Goal: Information Seeking & Learning: Find specific fact

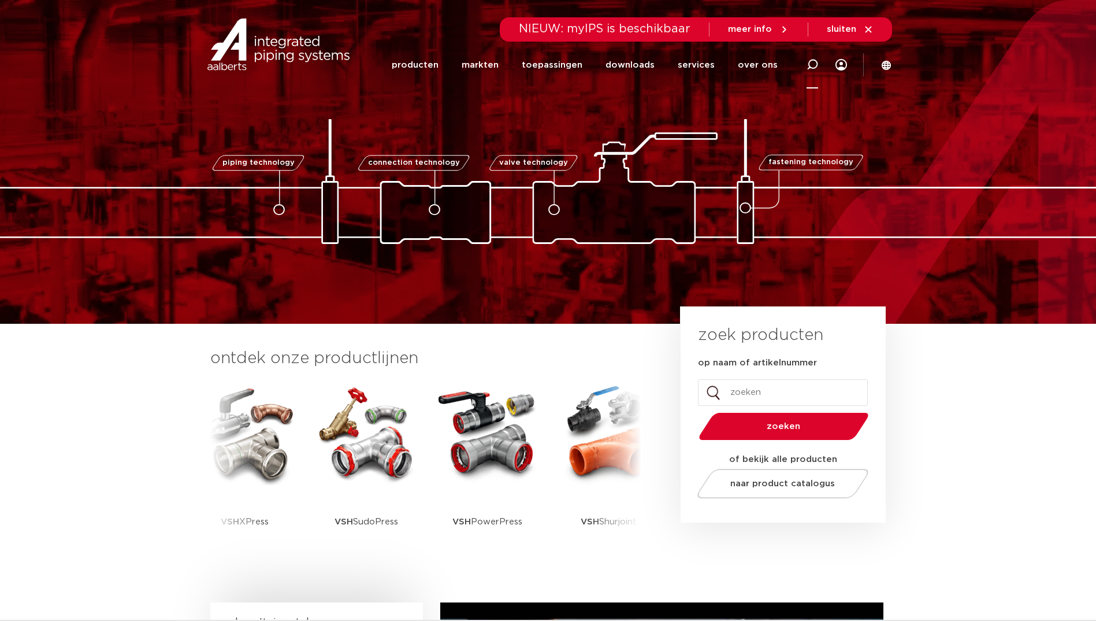
drag, startPoint x: 0, startPoint y: 0, endPoint x: 809, endPoint y: 64, distance: 811.1
click at [809, 64] on icon at bounding box center [813, 65] width 12 height 12
paste input "SP5002V"
type input "SP5002V"
click button "Zoeken" at bounding box center [0, 0] width 0 height 0
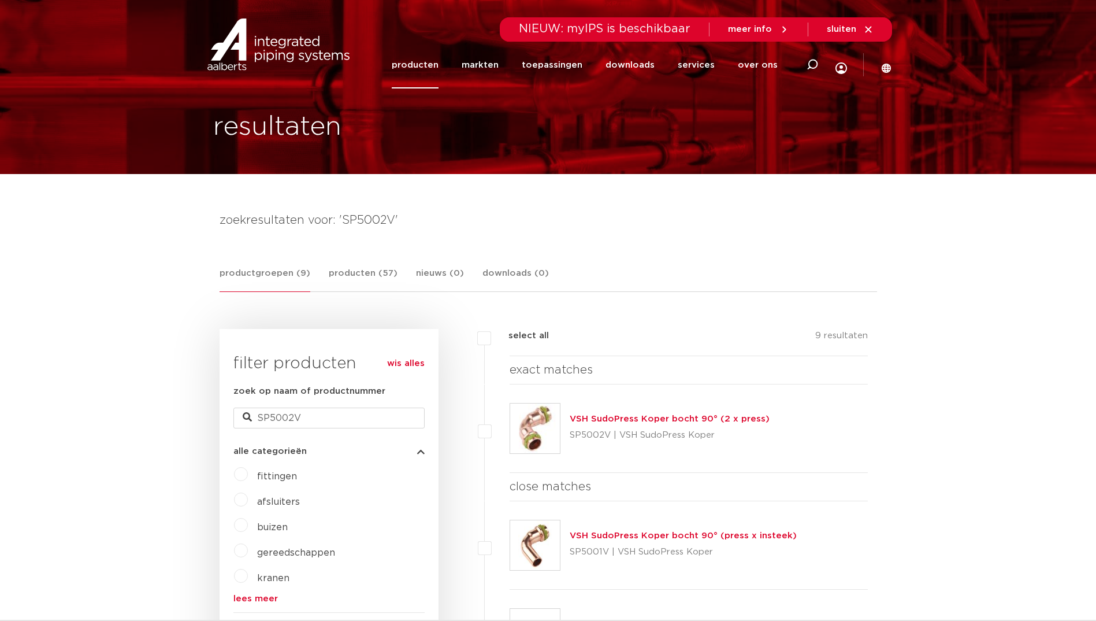
click at [537, 424] on img at bounding box center [535, 428] width 50 height 50
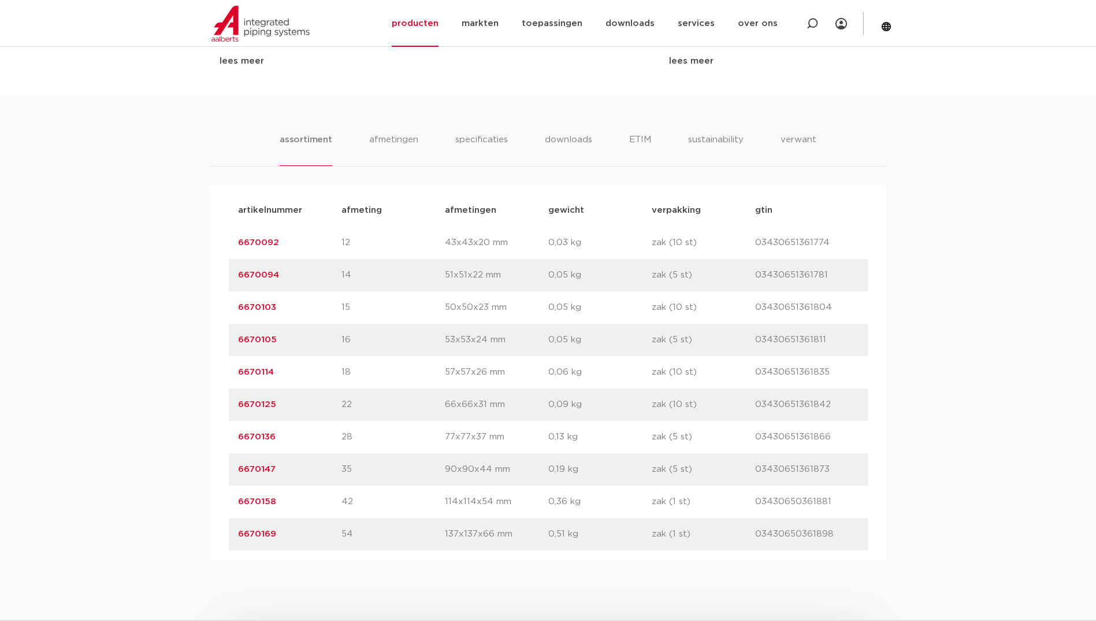
scroll to position [694, 0]
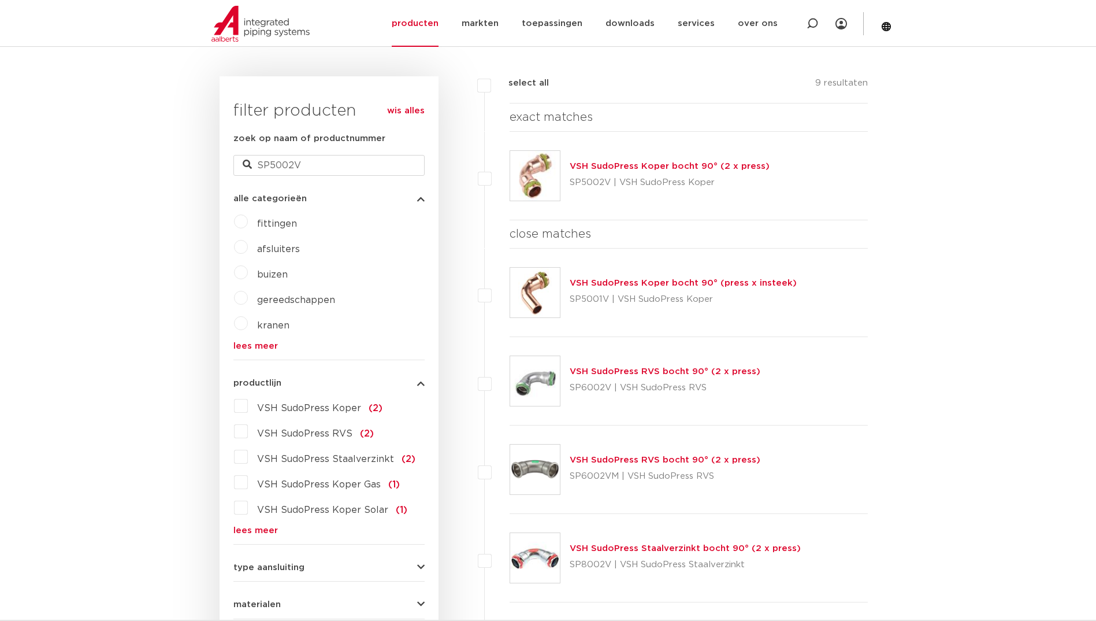
scroll to position [301, 0]
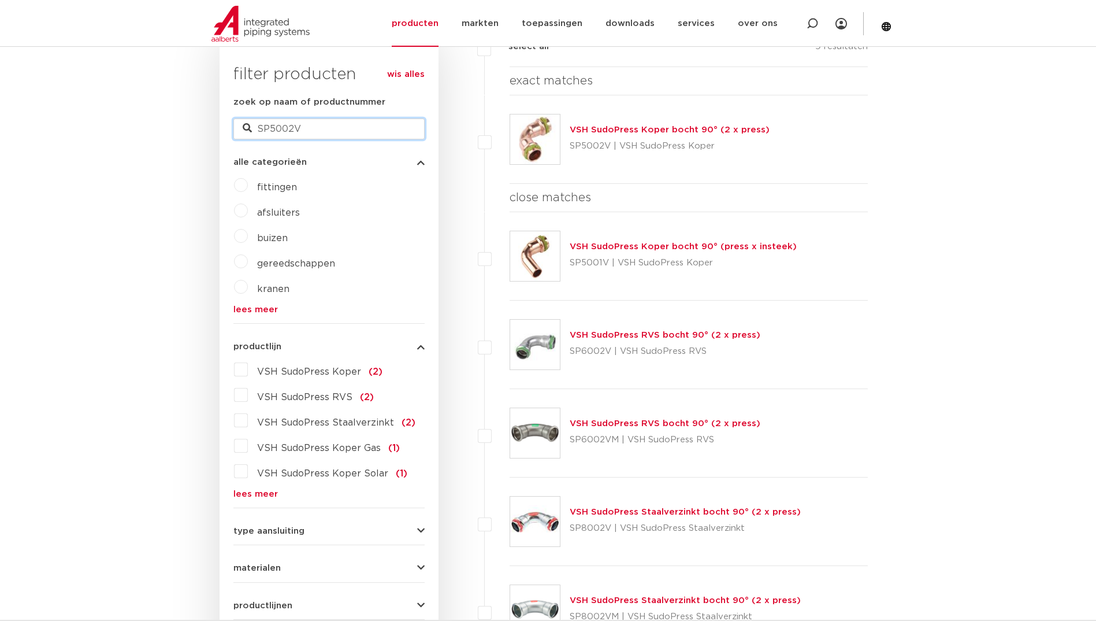
drag, startPoint x: 350, startPoint y: 127, endPoint x: 213, endPoint y: 126, distance: 137.0
click at [213, 126] on div "zoekresultaten voor: 'SP5002V' productgroepen (9) producten (57) nieuws (0) dow…" at bounding box center [548, 573] width 676 height 1303
click at [248, 374] on label "VSH SudoPress Koper (2)" at bounding box center [315, 369] width 135 height 18
click at [0, 0] on input "VSH SudoPress Koper (2)" at bounding box center [0, 0] width 0 height 0
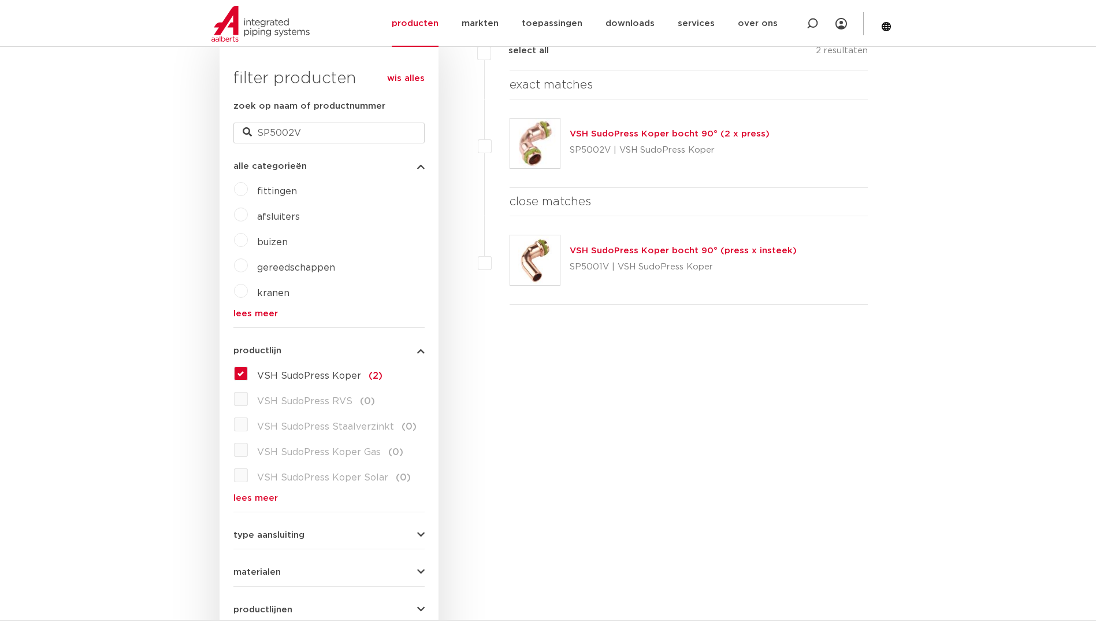
scroll to position [301, 0]
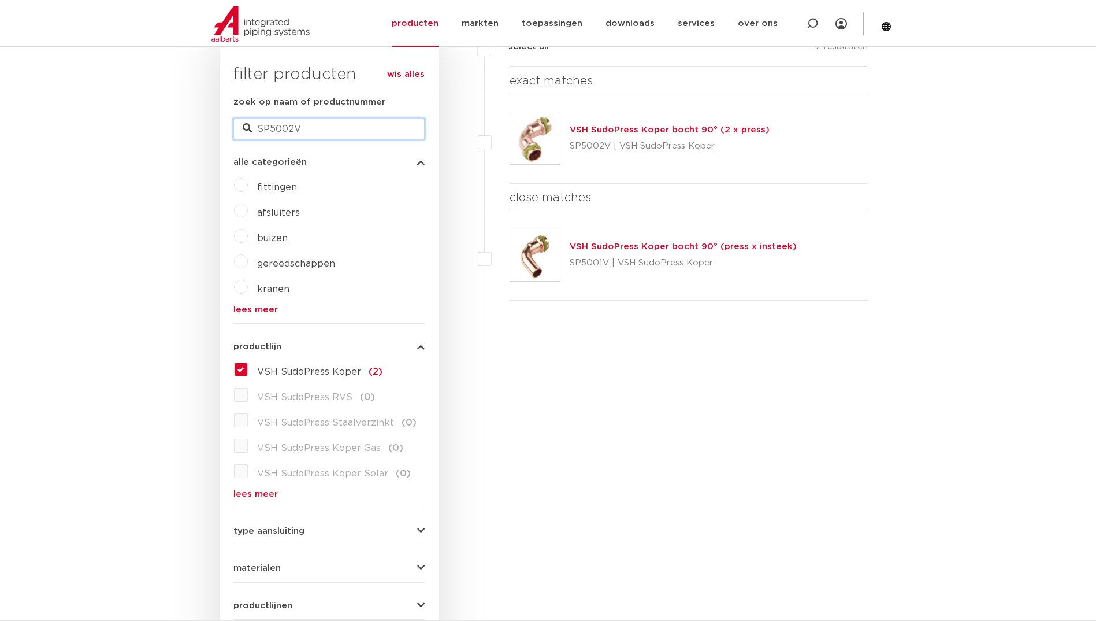
drag, startPoint x: 326, startPoint y: 124, endPoint x: 217, endPoint y: 123, distance: 109.2
click at [217, 124] on div "zoekresultaten voor: 'SP5002V' productgroepen (2) producten (20) nieuws (0) dow…" at bounding box center [548, 478] width 676 height 1113
click at [248, 373] on label "VSH SudoPress Koper (2)" at bounding box center [315, 369] width 135 height 18
click at [0, 0] on input "VSH SudoPress Koper (2)" at bounding box center [0, 0] width 0 height 0
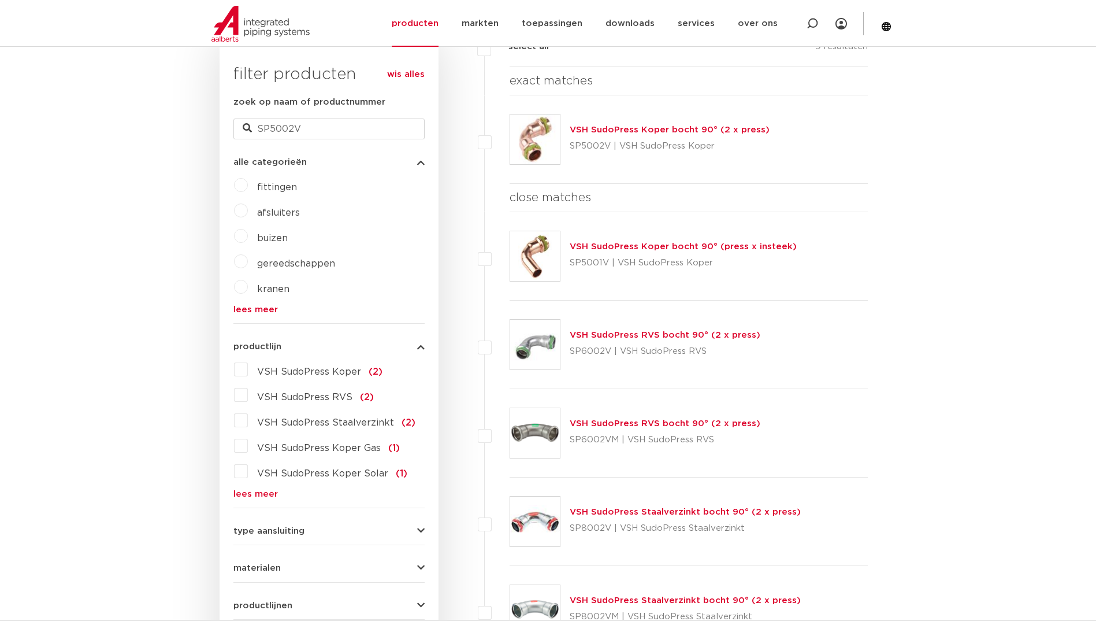
scroll to position [12, 0]
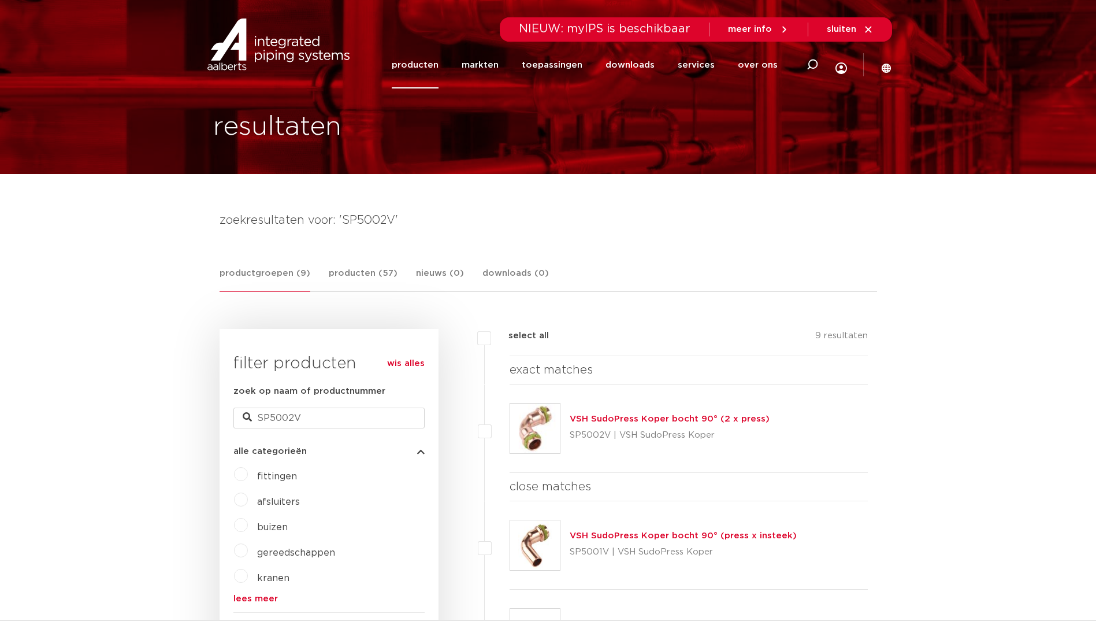
click at [405, 369] on link "wis alles" at bounding box center [406, 364] width 38 height 14
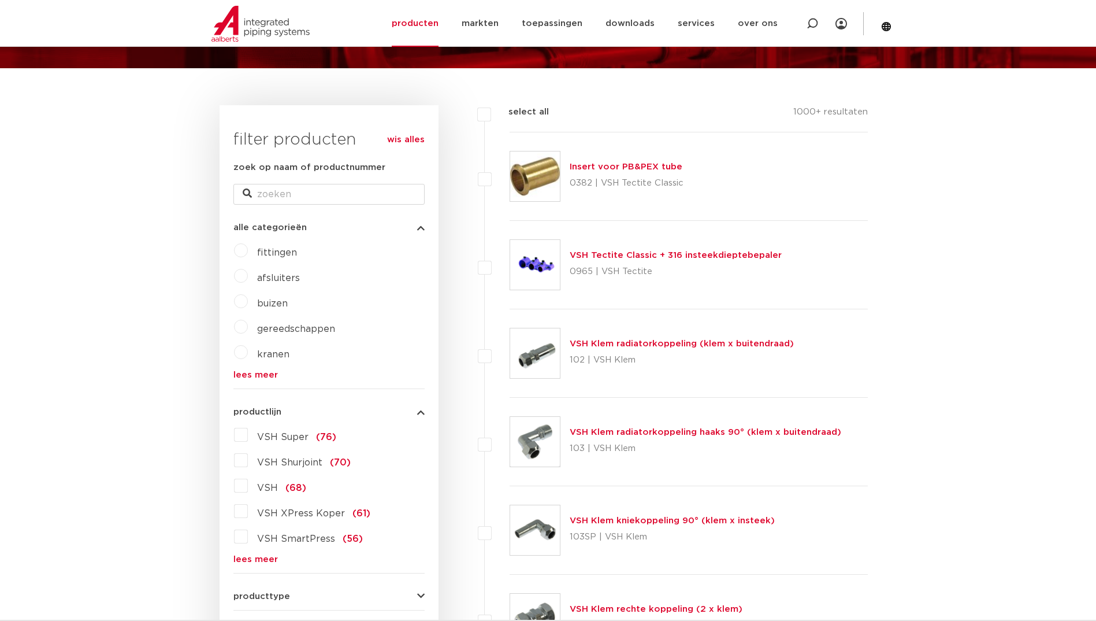
scroll to position [128, 0]
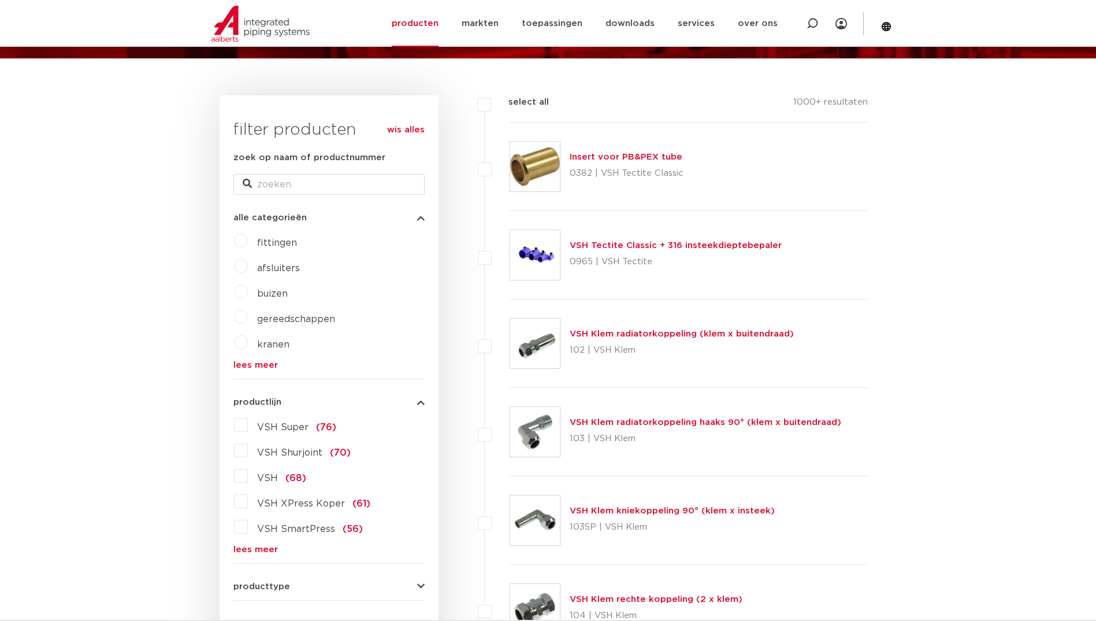
click at [263, 552] on link "lees meer" at bounding box center [328, 549] width 191 height 9
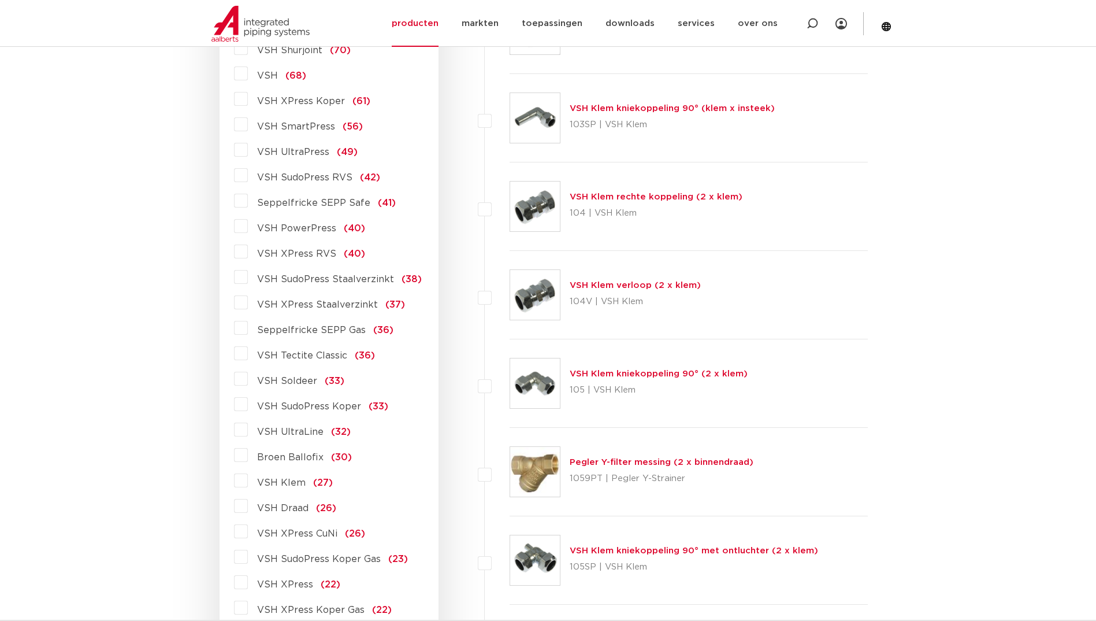
scroll to position [532, 0]
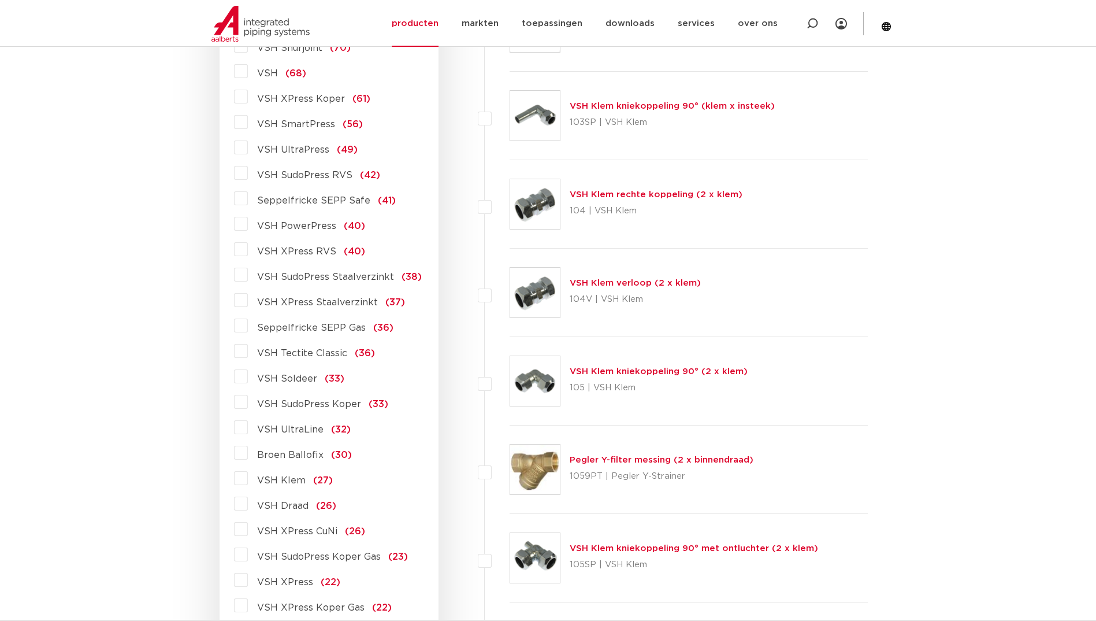
click at [248, 401] on label "VSH SudoPress Koper (33)" at bounding box center [318, 401] width 140 height 18
click at [0, 0] on input "VSH SudoPress Koper (33)" at bounding box center [0, 0] width 0 height 0
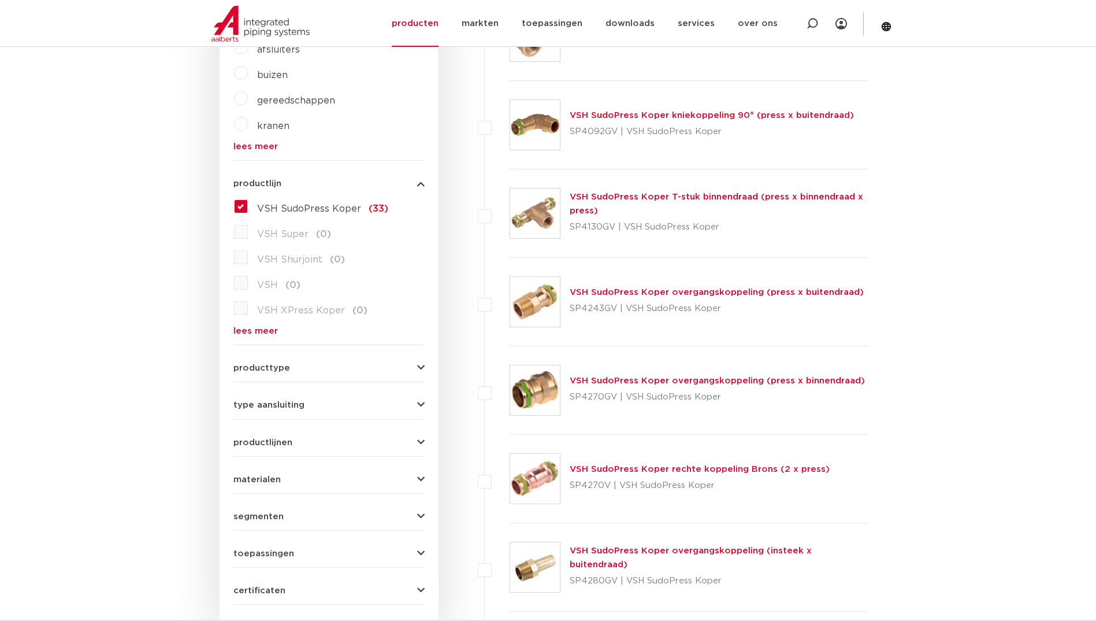
scroll to position [359, 0]
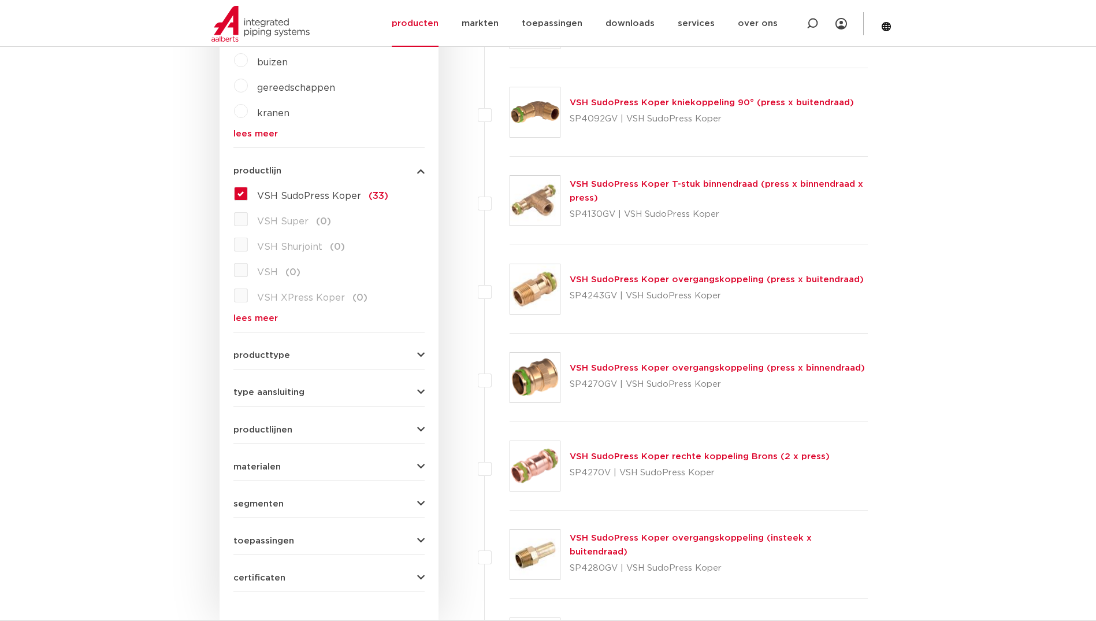
click at [647, 460] on link "VSH SudoPress Koper rechte koppeling Brons (2 x press)" at bounding box center [700, 456] width 260 height 9
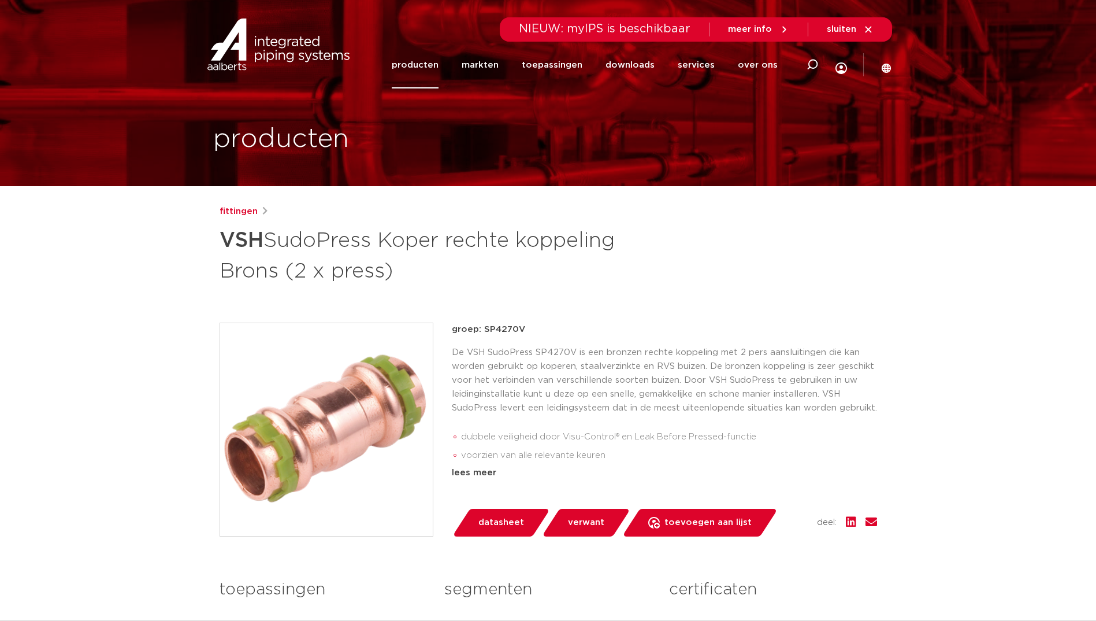
drag, startPoint x: 522, startPoint y: 329, endPoint x: 483, endPoint y: 330, distance: 39.9
click at [483, 330] on p "groep: SP4270V" at bounding box center [664, 329] width 425 height 14
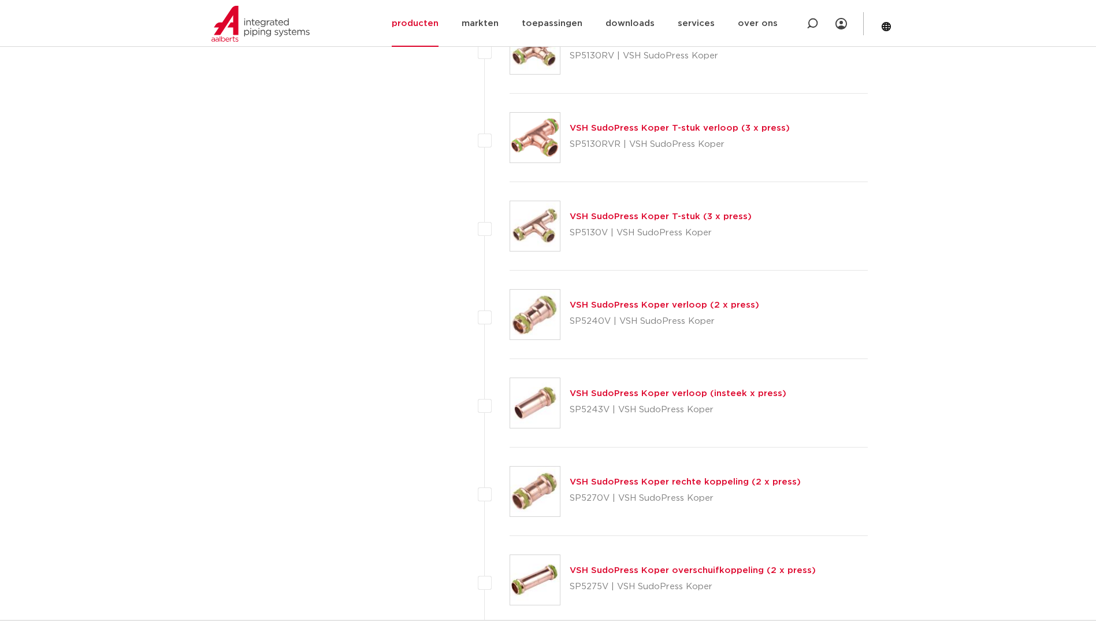
scroll to position [2324, 0]
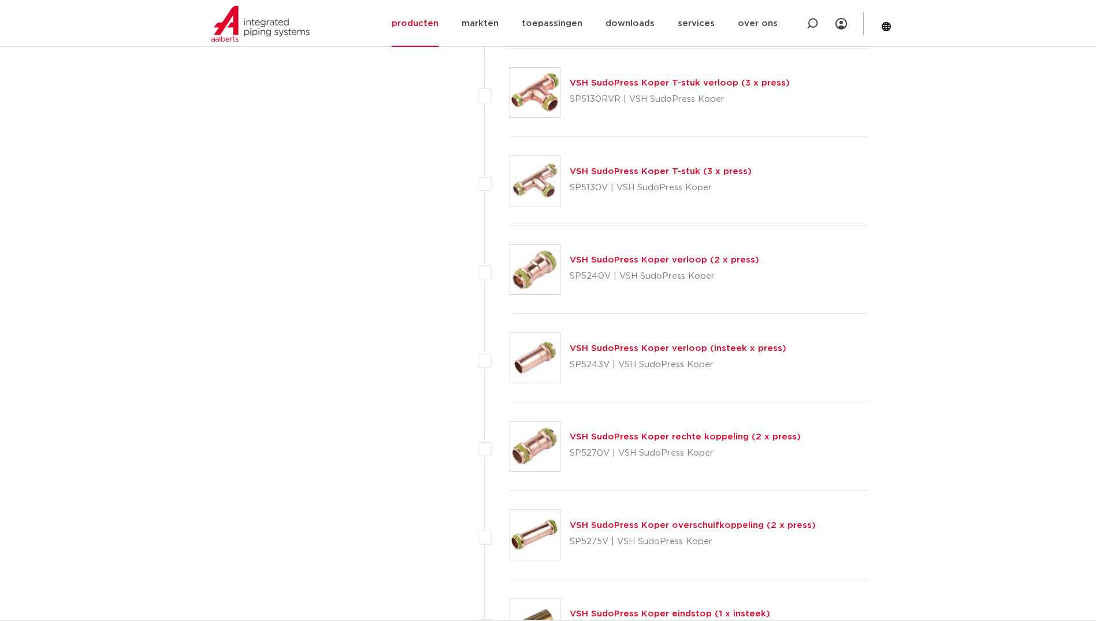
click at [534, 535] on img at bounding box center [535, 535] width 50 height 50
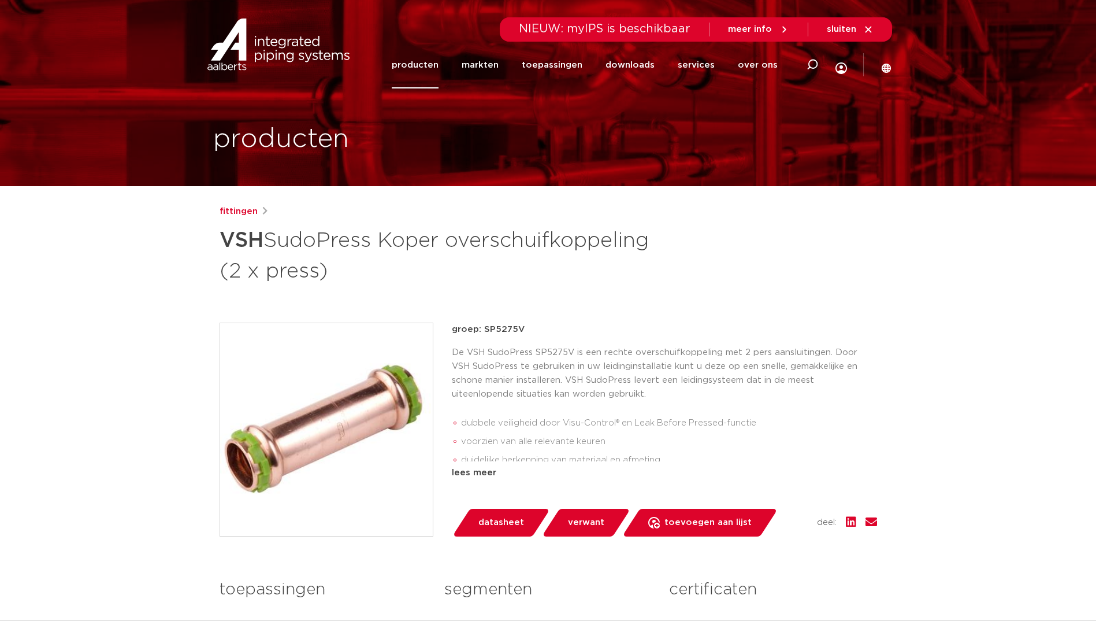
drag, startPoint x: 523, startPoint y: 325, endPoint x: 483, endPoint y: 331, distance: 40.8
click at [483, 331] on p "groep: SP5275V" at bounding box center [664, 329] width 425 height 14
copy p "SP5275V"
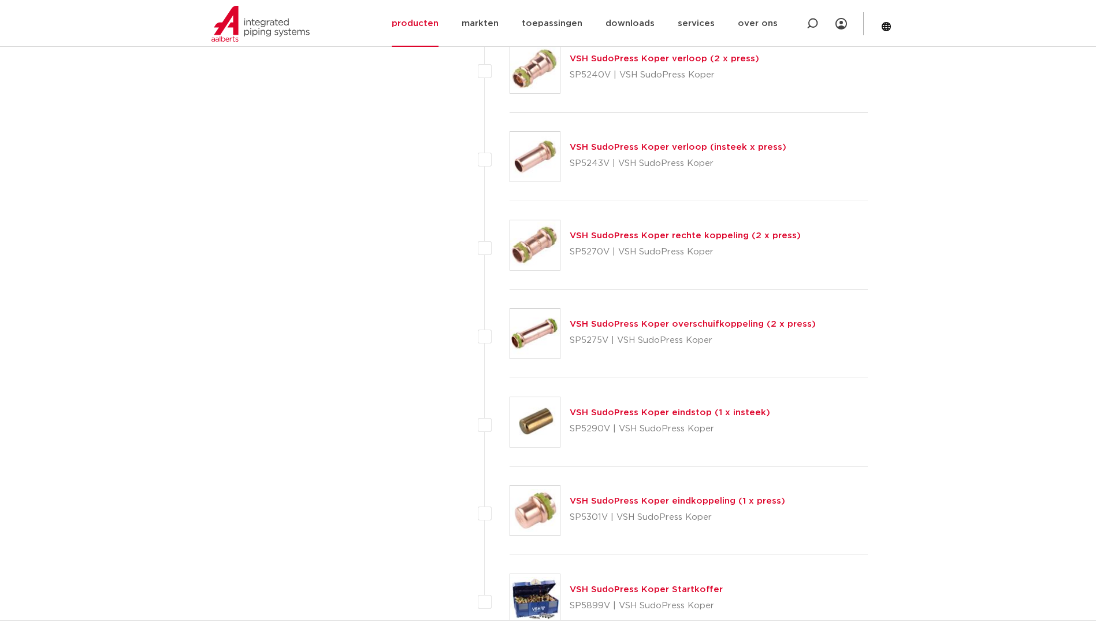
scroll to position [2497, 0]
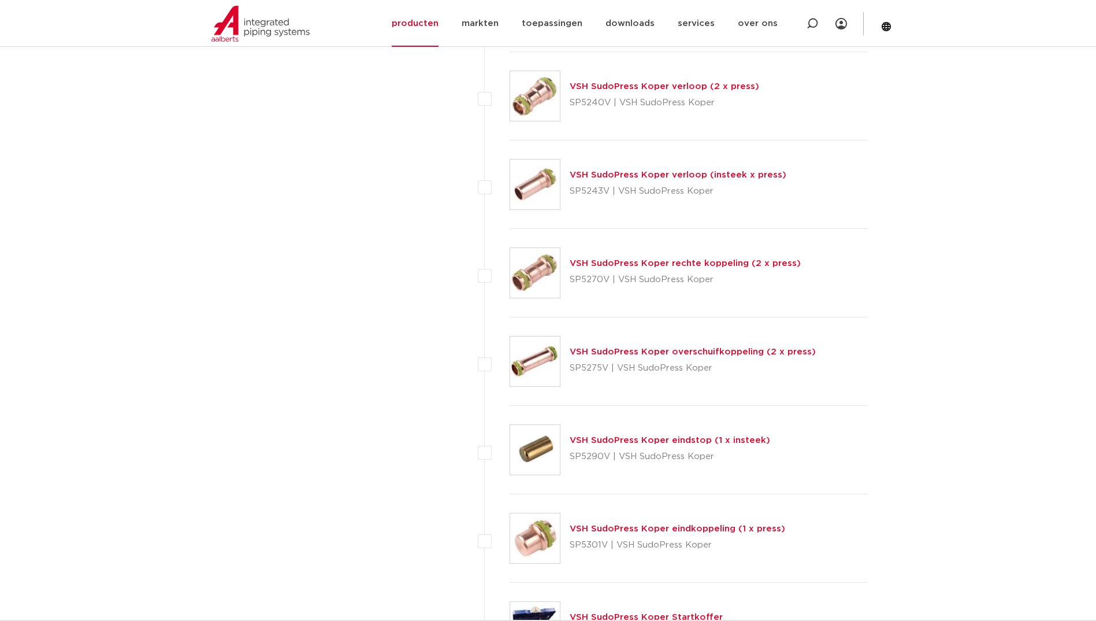
click at [546, 266] on img at bounding box center [535, 273] width 50 height 50
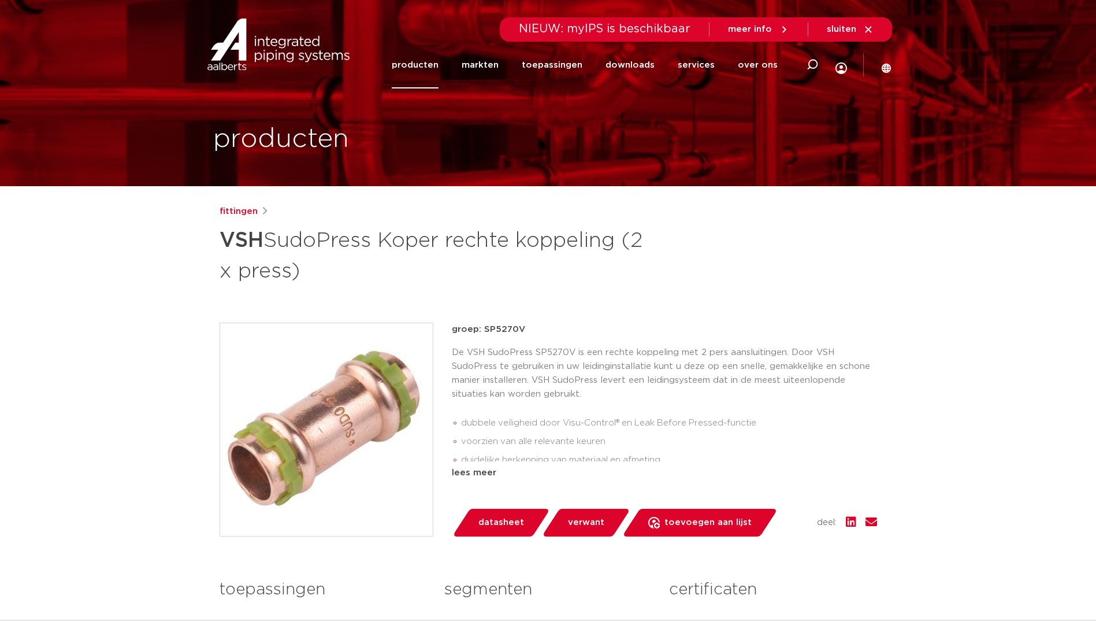
drag, startPoint x: 532, startPoint y: 331, endPoint x: 485, endPoint y: 329, distance: 46.8
click at [485, 329] on p "groep: SP5270V" at bounding box center [664, 329] width 425 height 14
copy p "P5270V"
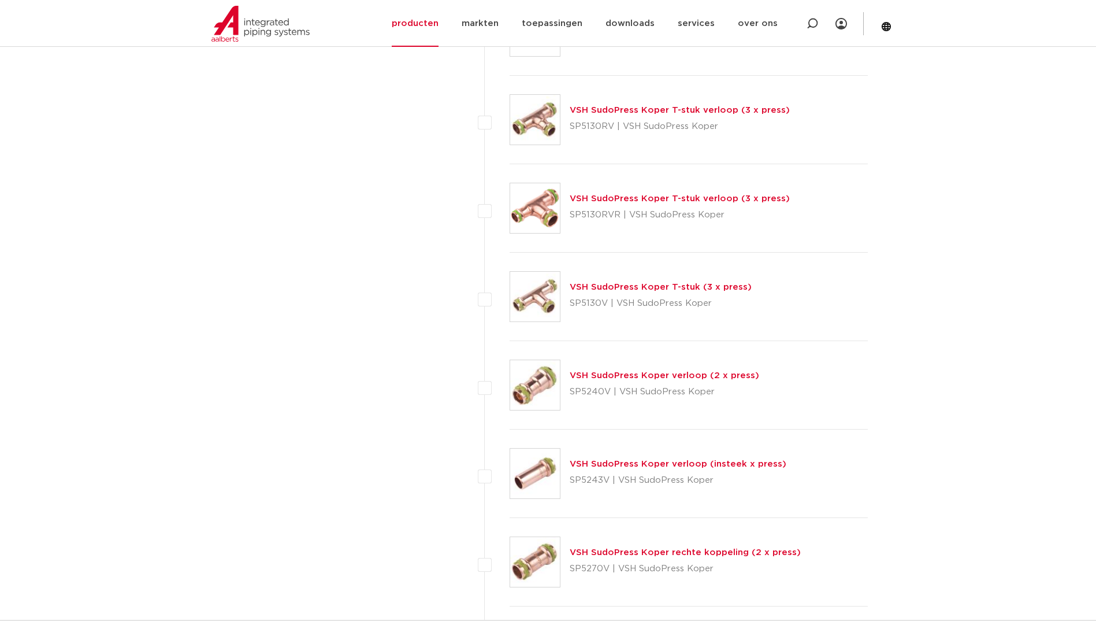
scroll to position [2151, 0]
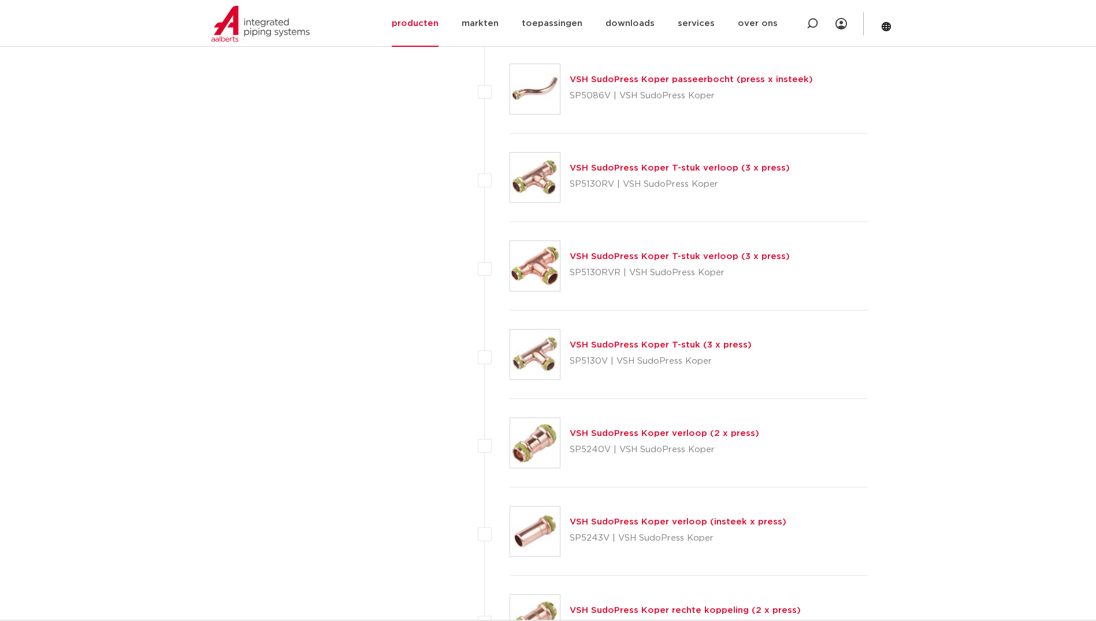
click at [644, 346] on link "VSH SudoPress Koper T-stuk (3 x press)" at bounding box center [661, 344] width 182 height 9
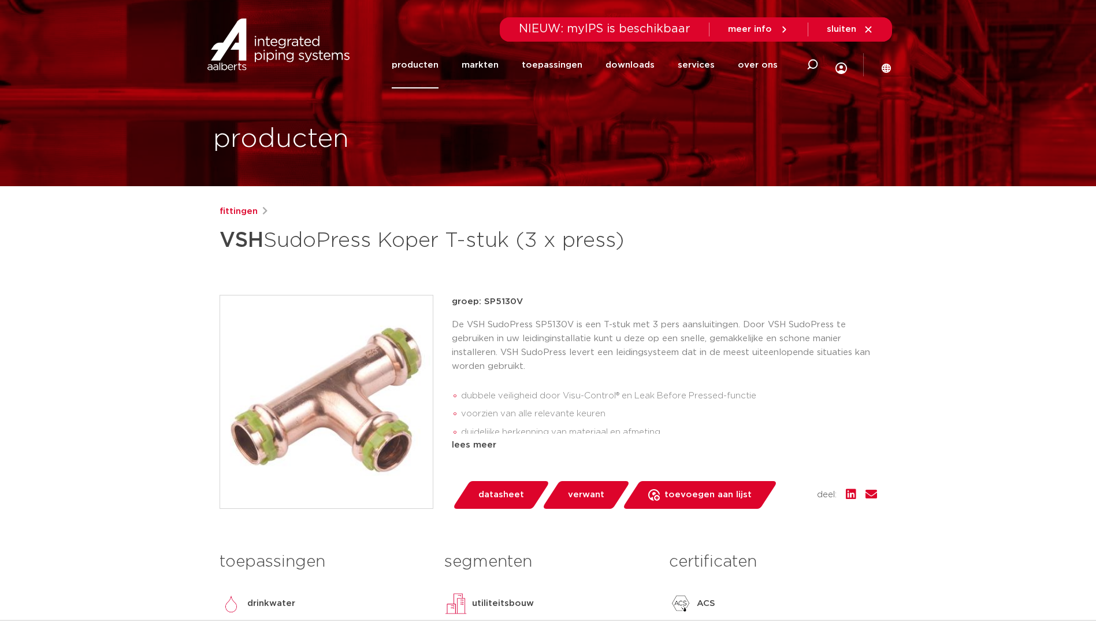
drag, startPoint x: 536, startPoint y: 293, endPoint x: 484, endPoint y: 302, distance: 53.3
click at [484, 302] on div "fittingen VSH SudoPress Koper T-stuk (3 x press) groep: SP5130V dubbele veiligh…" at bounding box center [548, 468] width 676 height 526
copy p "SP5130V"
click at [812, 64] on icon at bounding box center [813, 65] width 12 height 12
type input "7310"
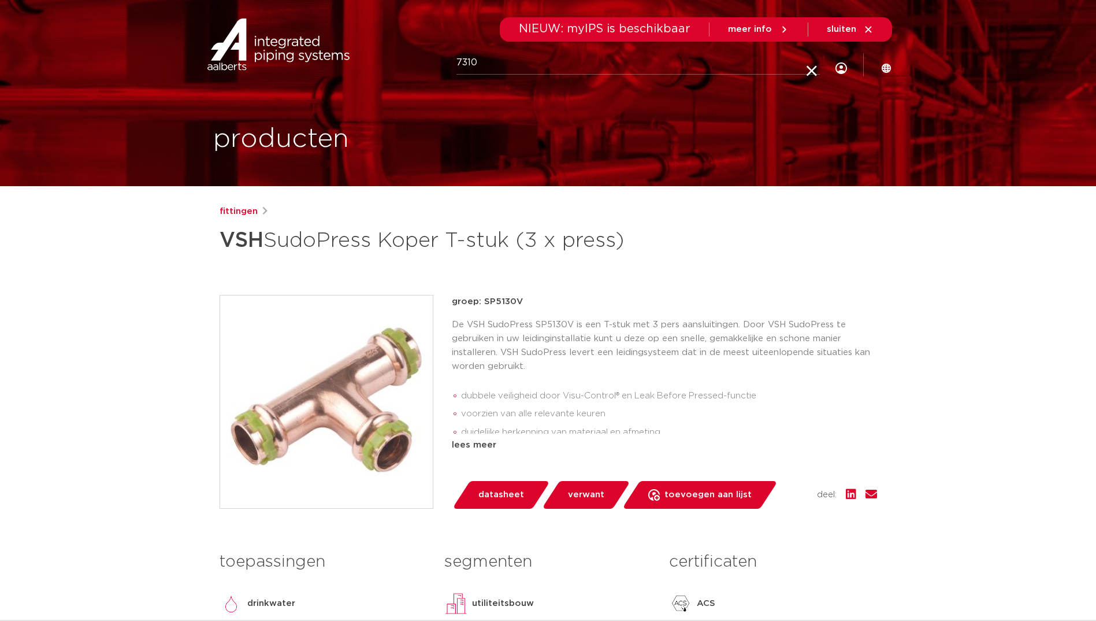
click button "Zoeken" at bounding box center [0, 0] width 0 height 0
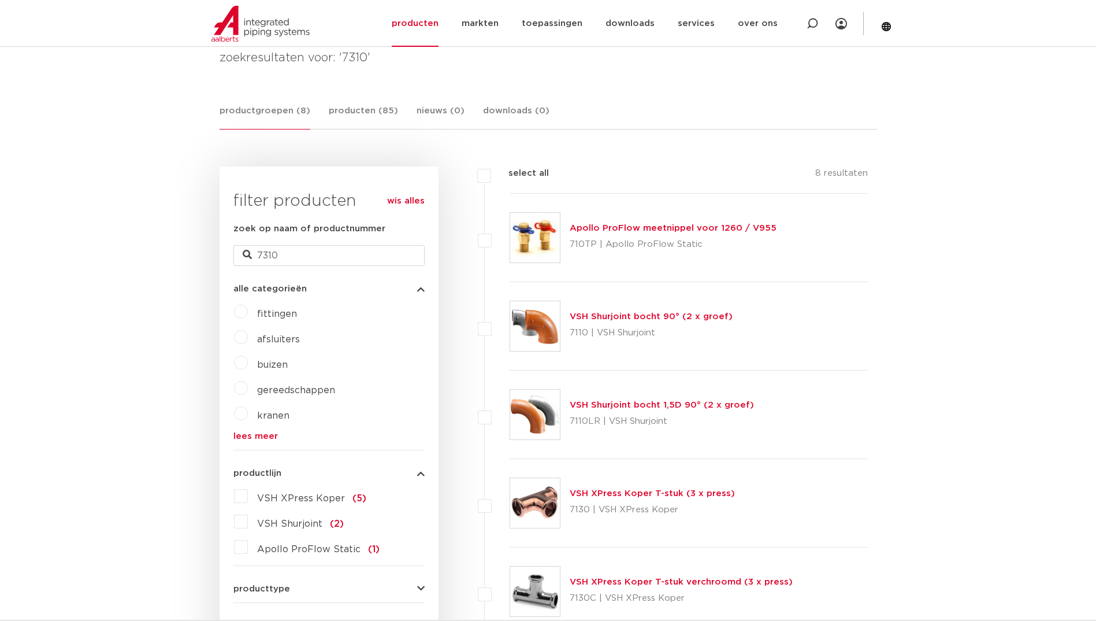
scroll to position [174, 0]
